Goal: Task Accomplishment & Management: Complete application form

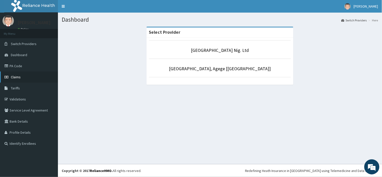
click at [42, 74] on link "Claims" at bounding box center [29, 77] width 58 height 11
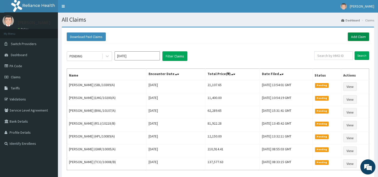
click at [354, 40] on link "Add Claim" at bounding box center [358, 36] width 21 height 9
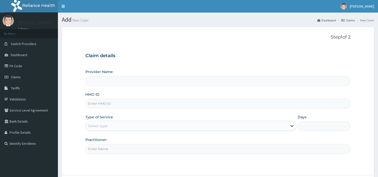
type input "[GEOGRAPHIC_DATA] Nig. Ltd"
